Goal: Task Accomplishment & Management: Complete application form

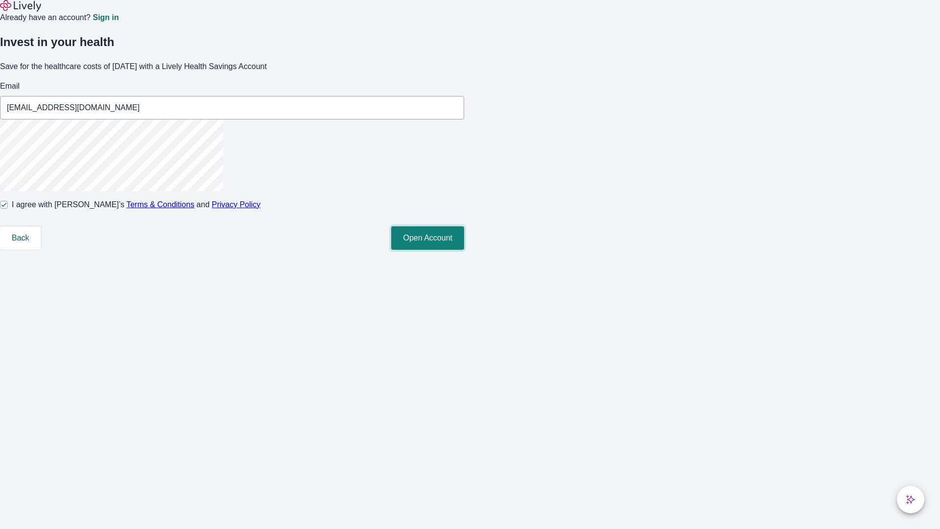
click at [464, 250] on button "Open Account" at bounding box center [427, 237] width 73 height 23
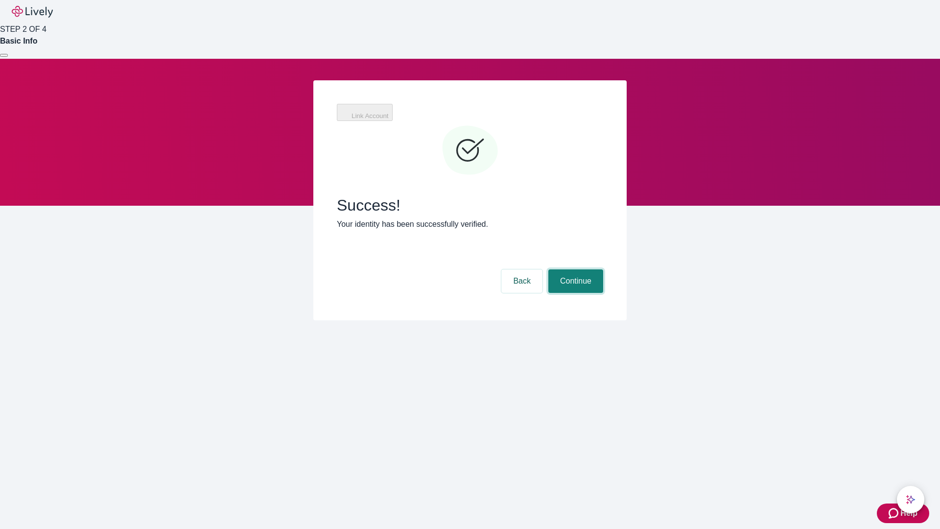
click at [574, 269] on button "Continue" at bounding box center [575, 280] width 55 height 23
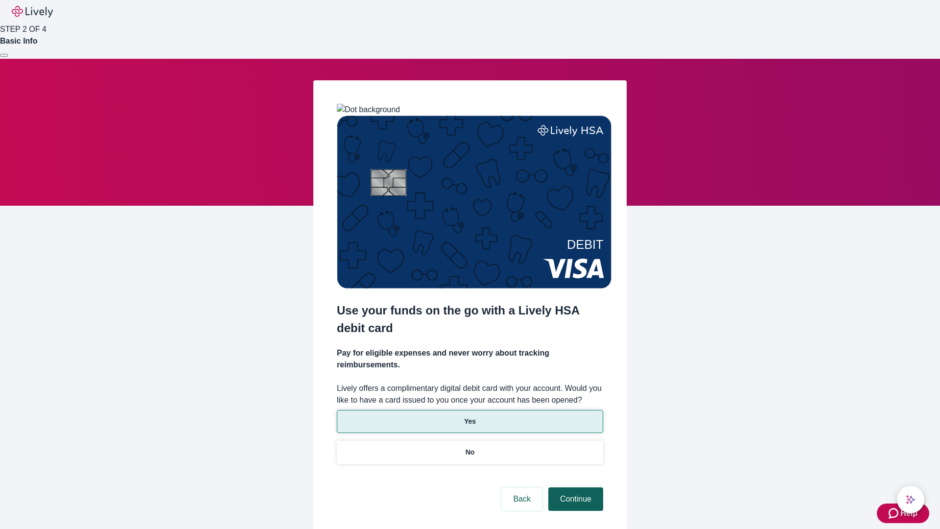
click at [469, 416] on p "Yes" at bounding box center [470, 421] width 12 height 10
click at [574, 487] on button "Continue" at bounding box center [575, 498] width 55 height 23
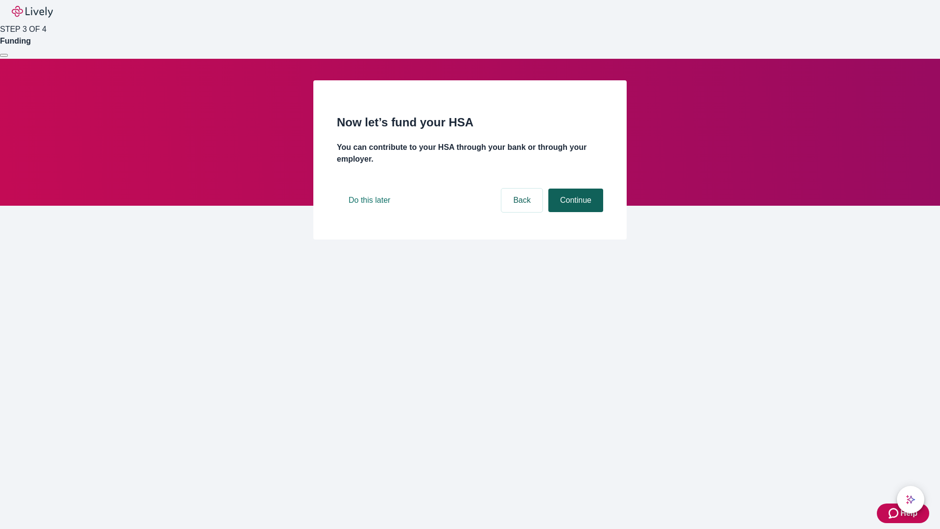
click at [574, 212] on button "Continue" at bounding box center [575, 199] width 55 height 23
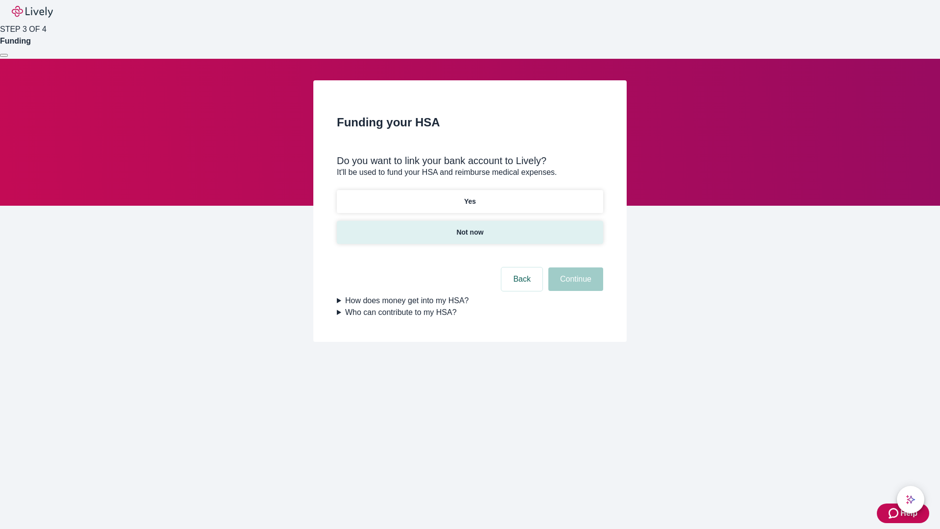
click at [469, 227] on p "Not now" at bounding box center [469, 232] width 27 height 10
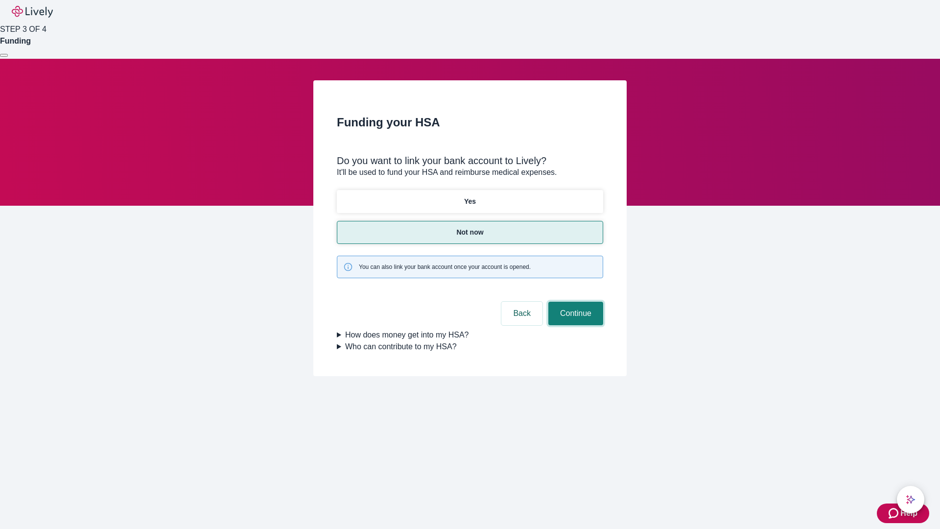
click at [574, 301] on button "Continue" at bounding box center [575, 312] width 55 height 23
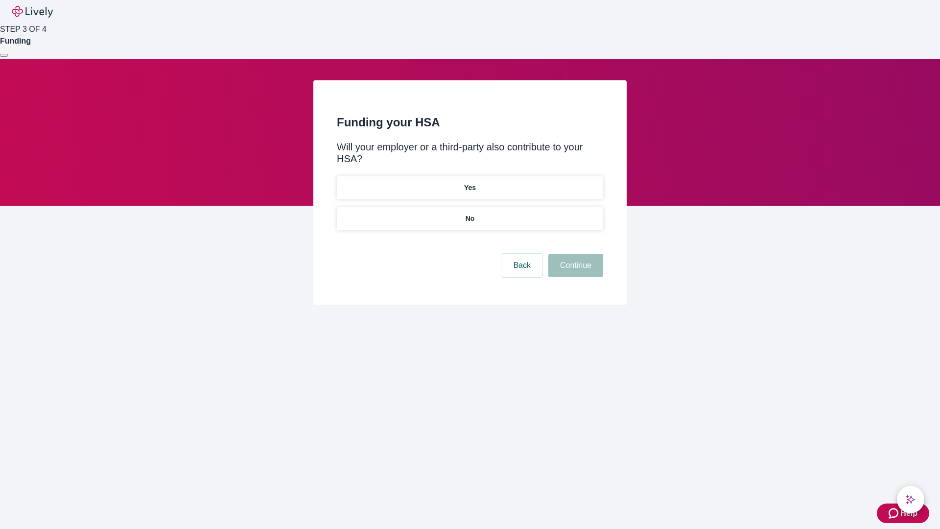
click at [469, 213] on p "No" at bounding box center [469, 218] width 9 height 10
click at [574, 254] on button "Continue" at bounding box center [575, 265] width 55 height 23
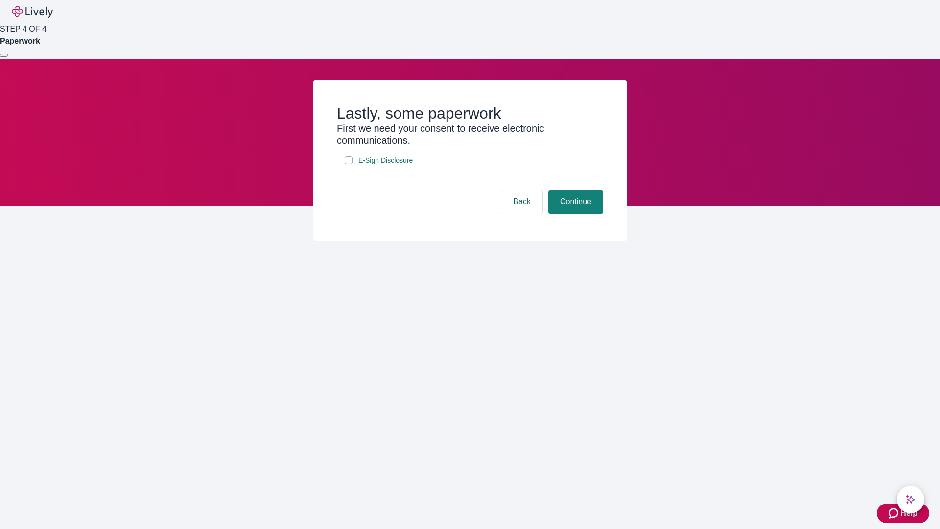
click at [348, 164] on input "E-Sign Disclosure" at bounding box center [349, 160] width 8 height 8
checkbox input "true"
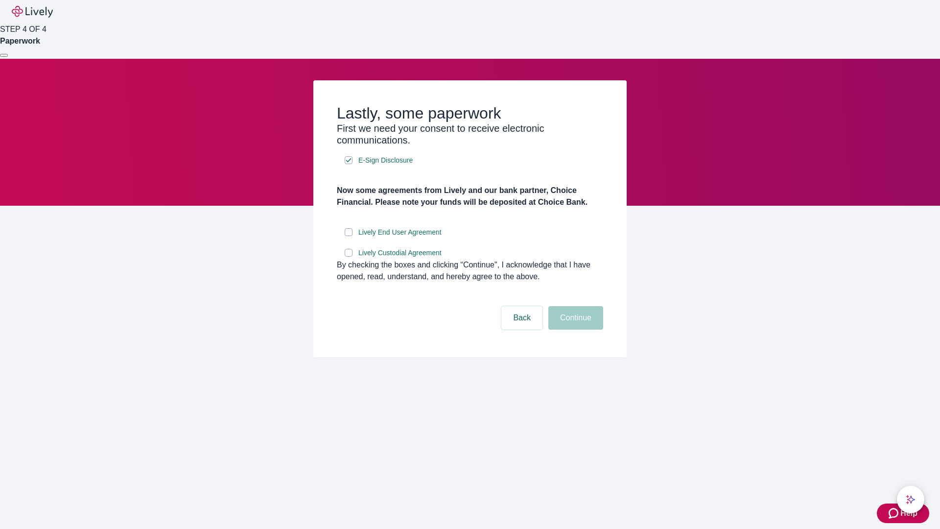
click at [348, 236] on input "Lively End User Agreement" at bounding box center [349, 232] width 8 height 8
checkbox input "true"
click at [348, 256] on input "Lively Custodial Agreement" at bounding box center [349, 253] width 8 height 8
checkbox input "true"
click at [574, 329] on button "Continue" at bounding box center [575, 317] width 55 height 23
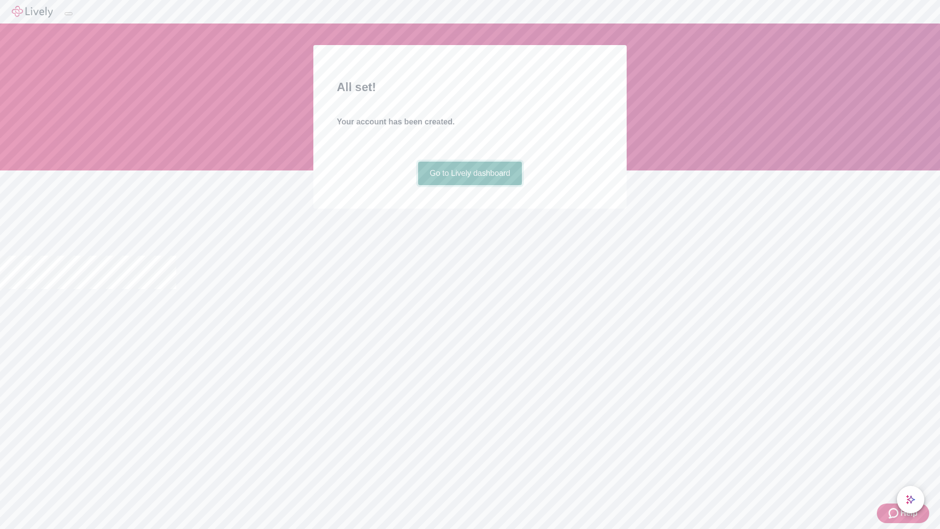
click at [469, 185] on link "Go to Lively dashboard" at bounding box center [470, 173] width 104 height 23
